Goal: Communication & Community: Share content

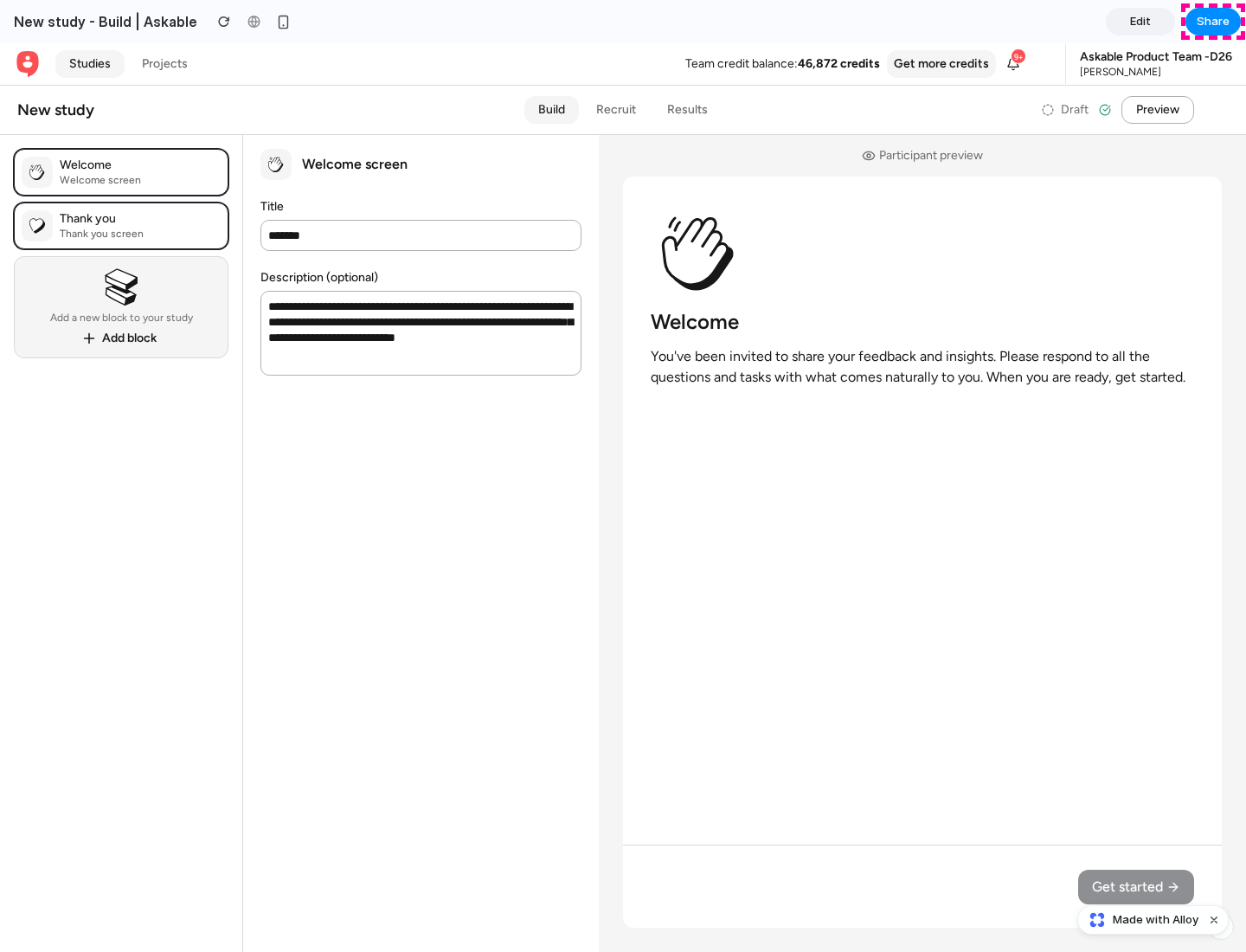
click at [1213, 22] on span "Share" at bounding box center [1213, 22] width 33 height 18
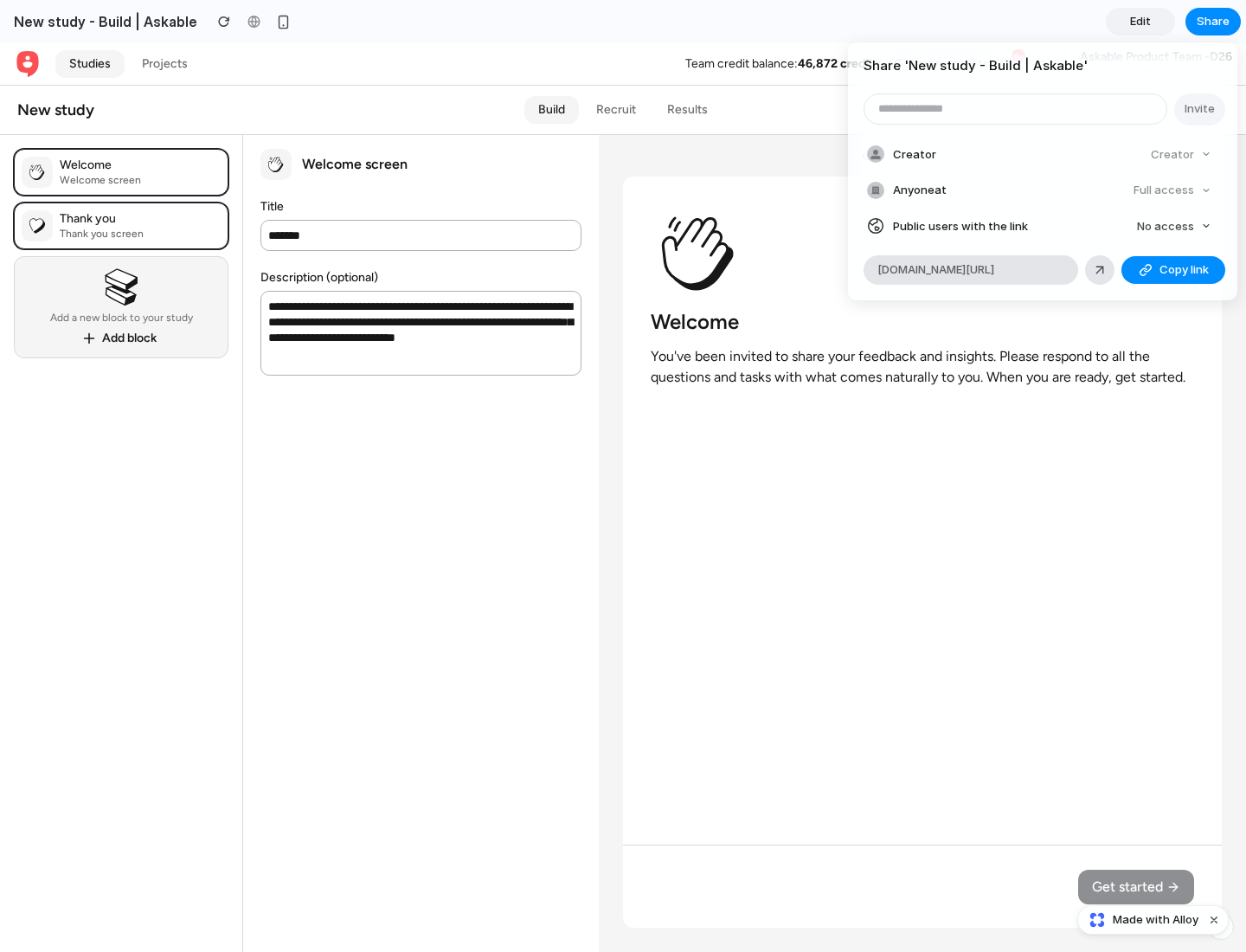
click at [1173, 270] on span "Copy link" at bounding box center [1184, 270] width 49 height 18
click at [1155, 920] on div "Share ' New study - Build | Askable ' Invite Creator Creator Anyone at Full acc…" at bounding box center [623, 476] width 1246 height 952
